Goal: Check status

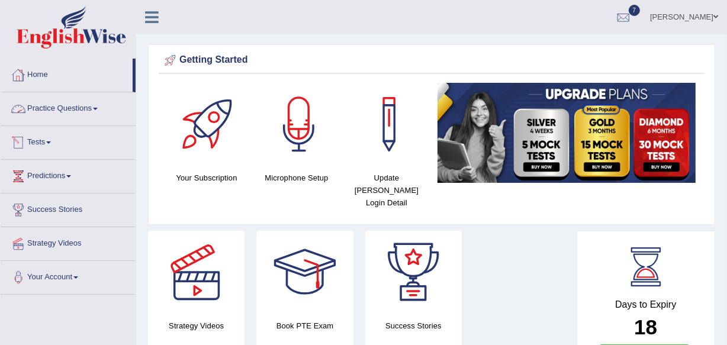
click at [43, 143] on link "Tests" at bounding box center [68, 141] width 135 height 30
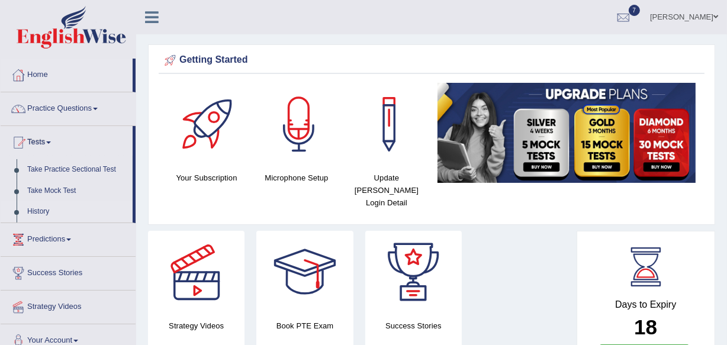
click at [41, 213] on link "History" at bounding box center [77, 211] width 111 height 21
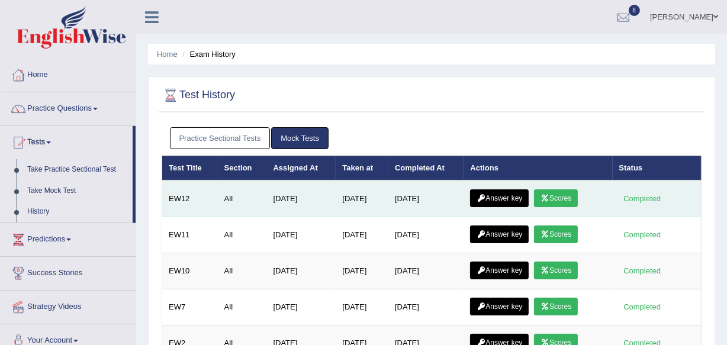
click at [552, 202] on link "Scores" at bounding box center [556, 198] width 44 height 18
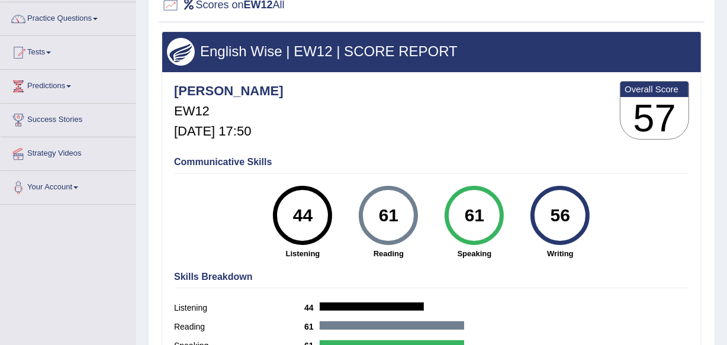
scroll to position [95, 0]
